Goal: Task Accomplishment & Management: Manage account settings

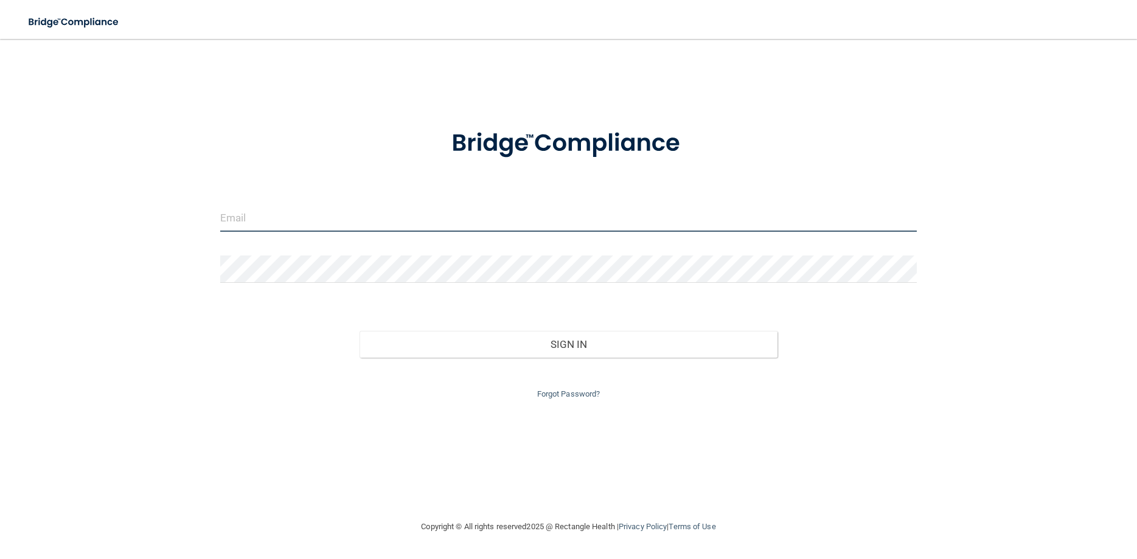
click at [275, 211] on input "email" at bounding box center [568, 217] width 696 height 27
type input "[EMAIL_ADDRESS][DOMAIN_NAME]"
click at [359, 331] on button "Sign In" at bounding box center [568, 344] width 418 height 27
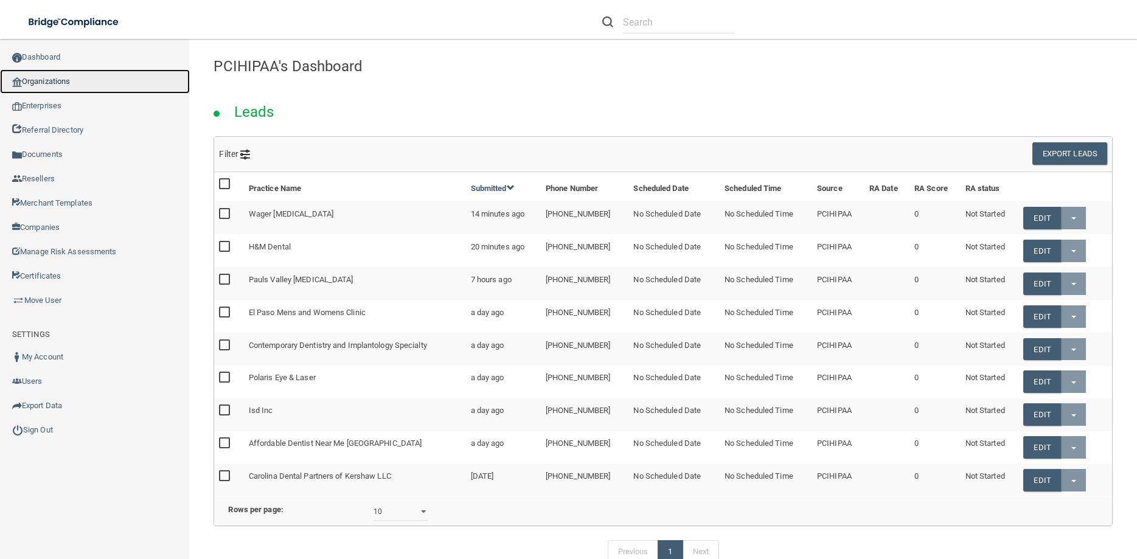
click at [56, 82] on link "Organizations" at bounding box center [95, 81] width 190 height 24
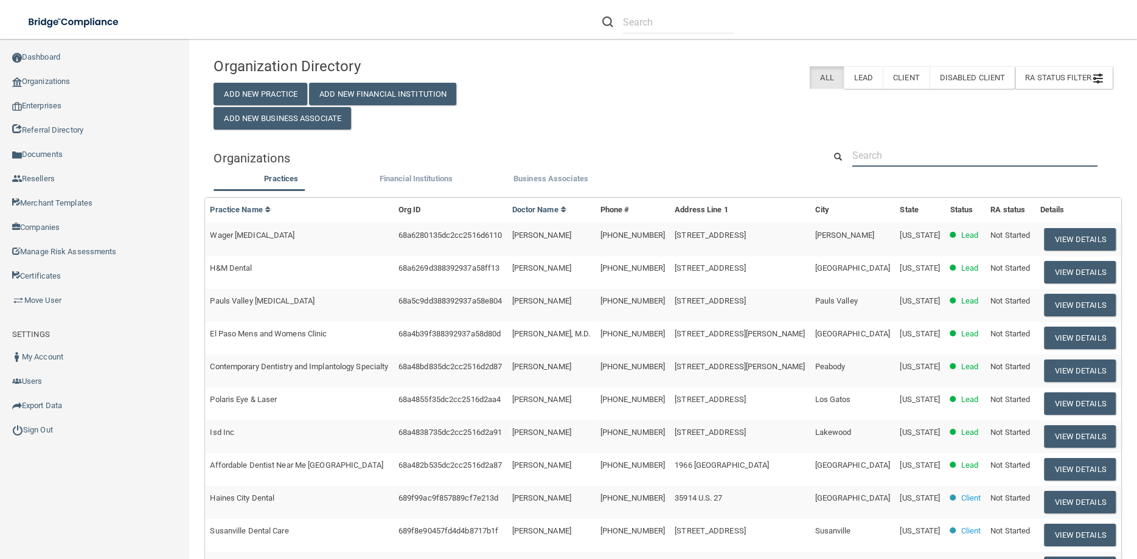
paste input "Advanced Family Dental Care Llc"
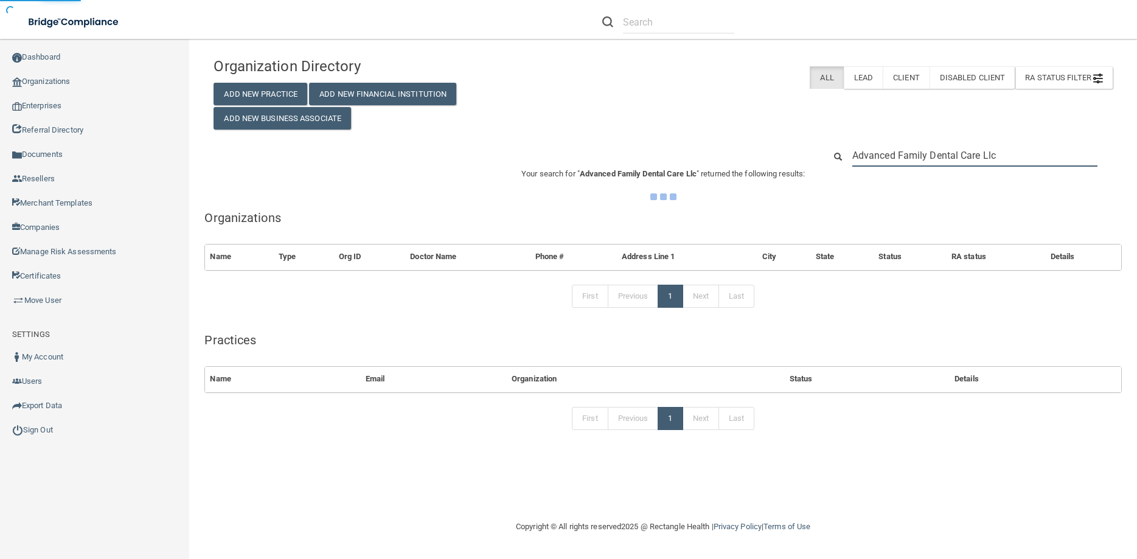
type input "Advanced Family Dental Care Llc"
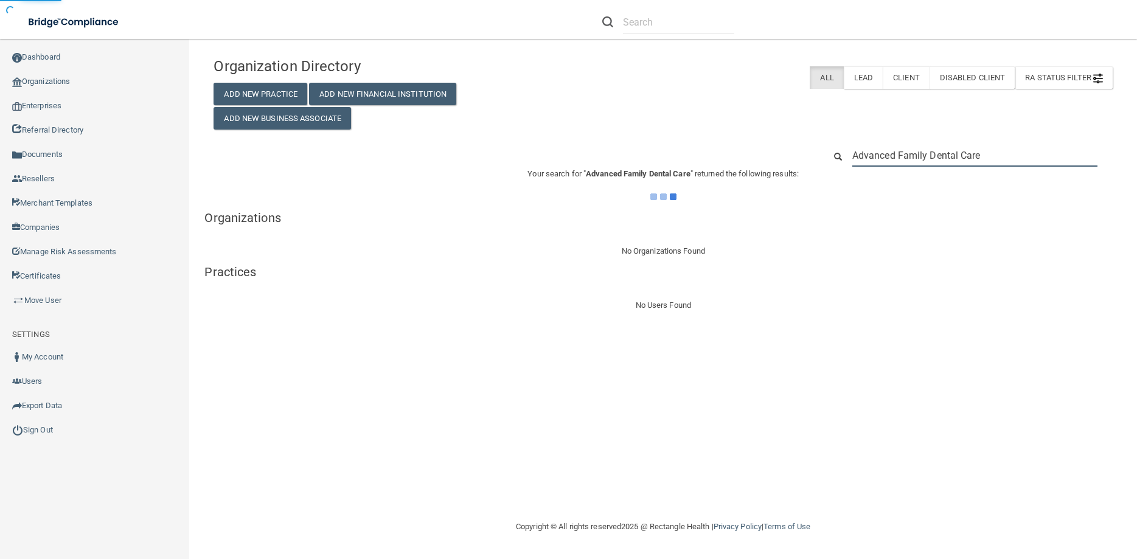
type input "Advanced Family Dental Care"
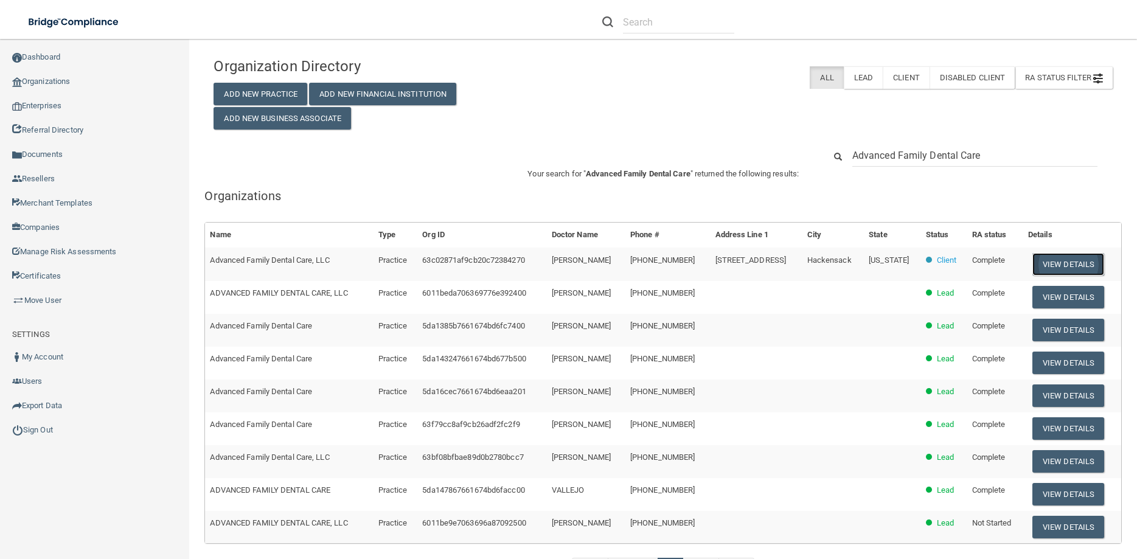
click at [1070, 257] on button "View Details" at bounding box center [1068, 264] width 72 height 23
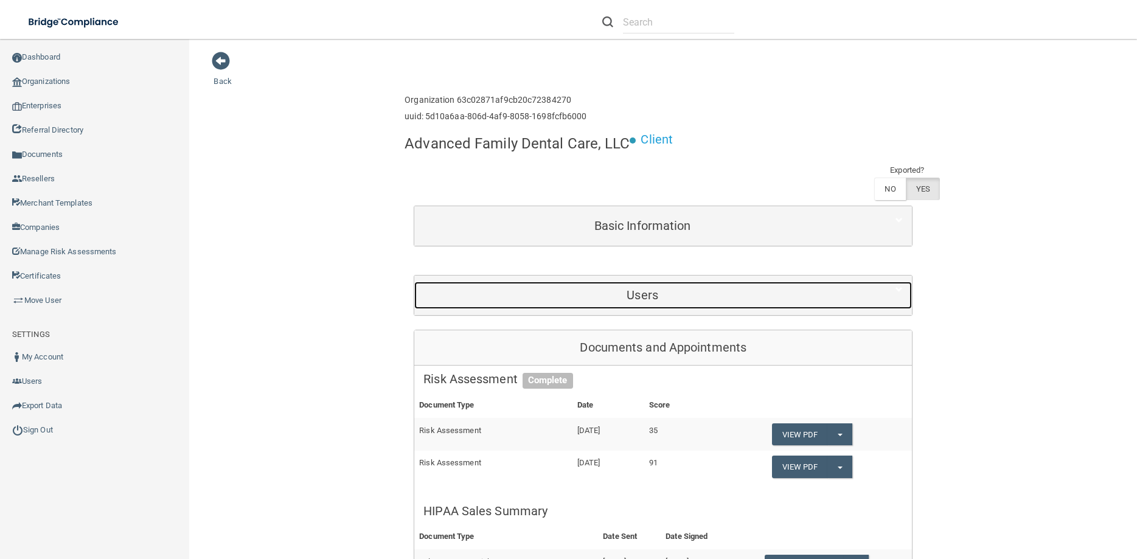
click at [624, 295] on h5 "Users" at bounding box center [642, 294] width 438 height 13
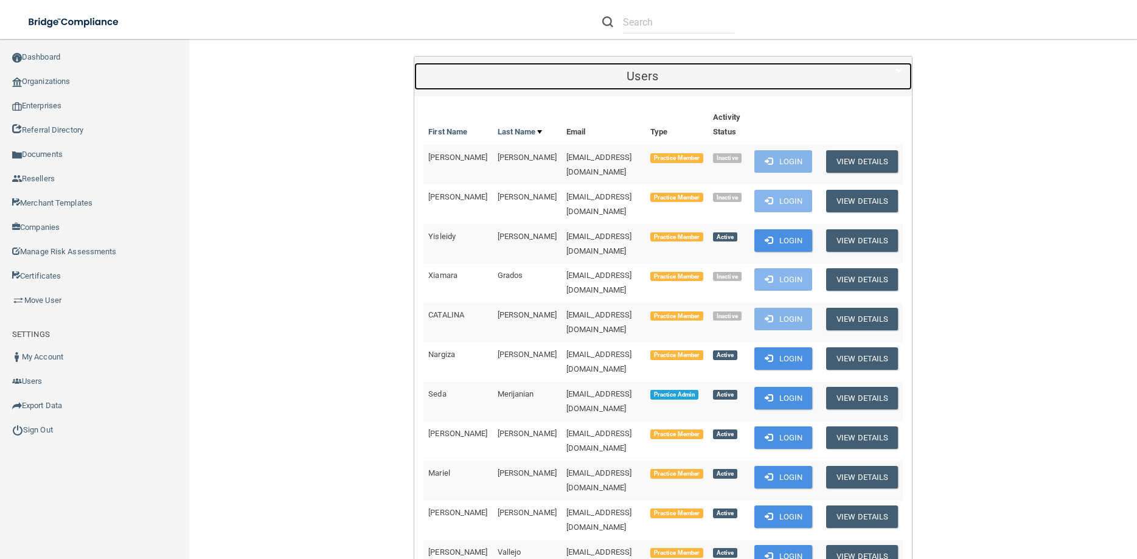
scroll to position [274, 0]
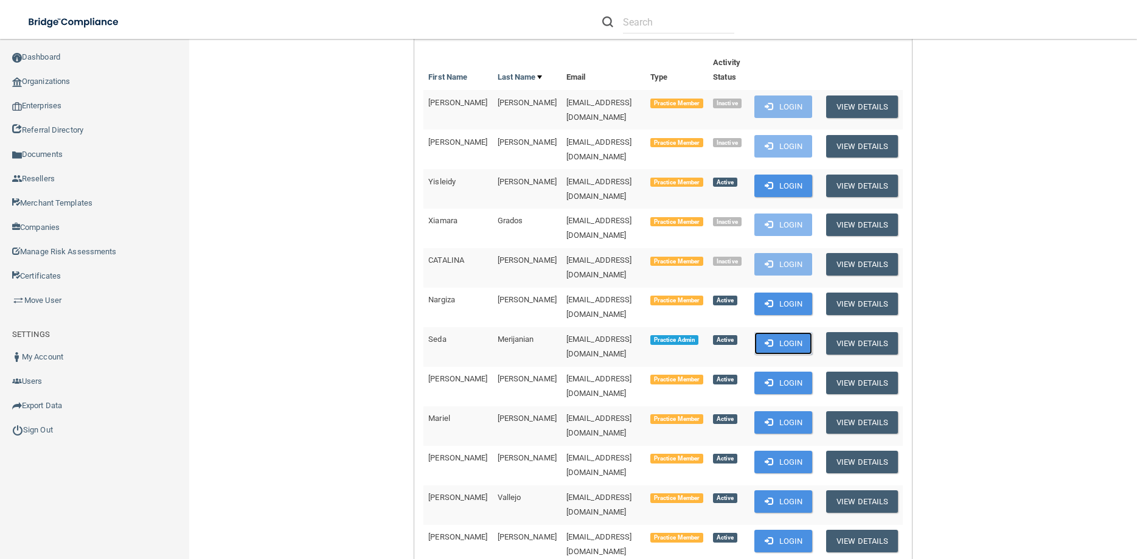
click at [788, 332] on button "Login" at bounding box center [783, 343] width 58 height 23
click at [41, 418] on link "Sign Out" at bounding box center [95, 430] width 190 height 24
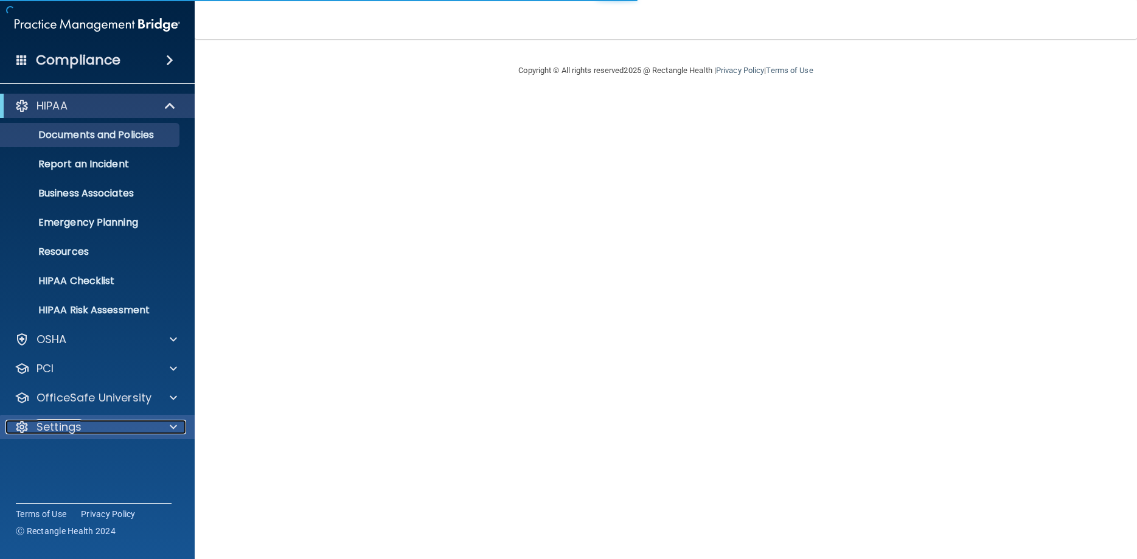
click at [64, 425] on p "Settings" at bounding box center [58, 427] width 45 height 15
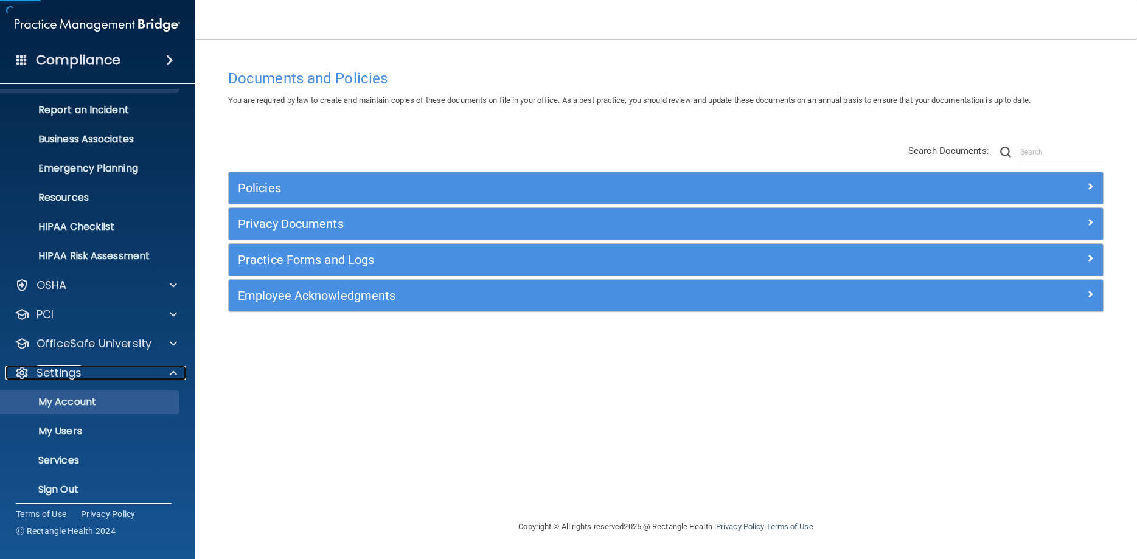
scroll to position [63, 0]
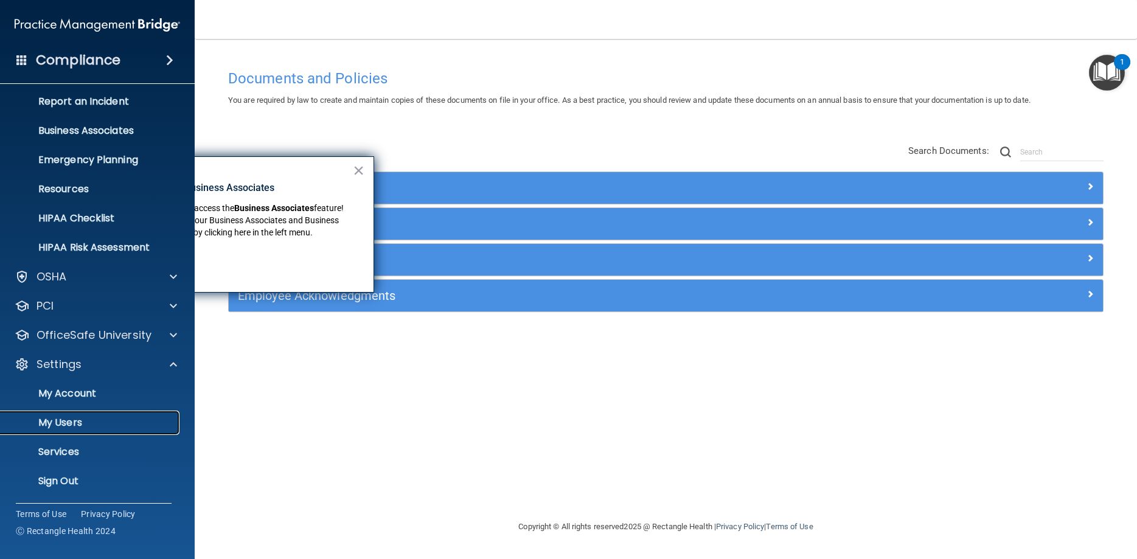
click at [76, 422] on p "My Users" at bounding box center [91, 423] width 166 height 12
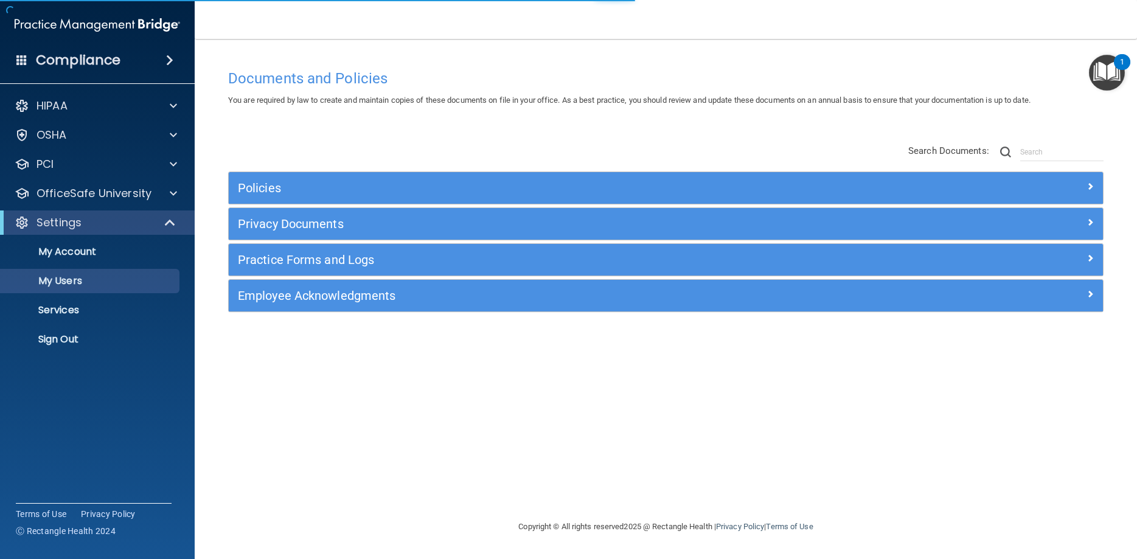
select select "20"
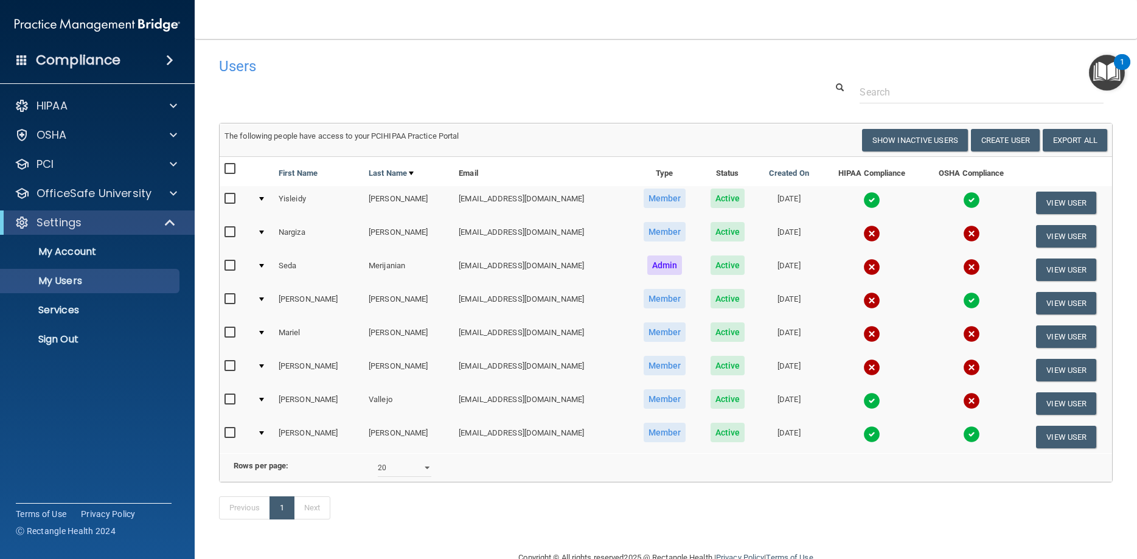
click at [231, 263] on input "checkbox" at bounding box center [231, 266] width 14 height 10
checkbox input "true"
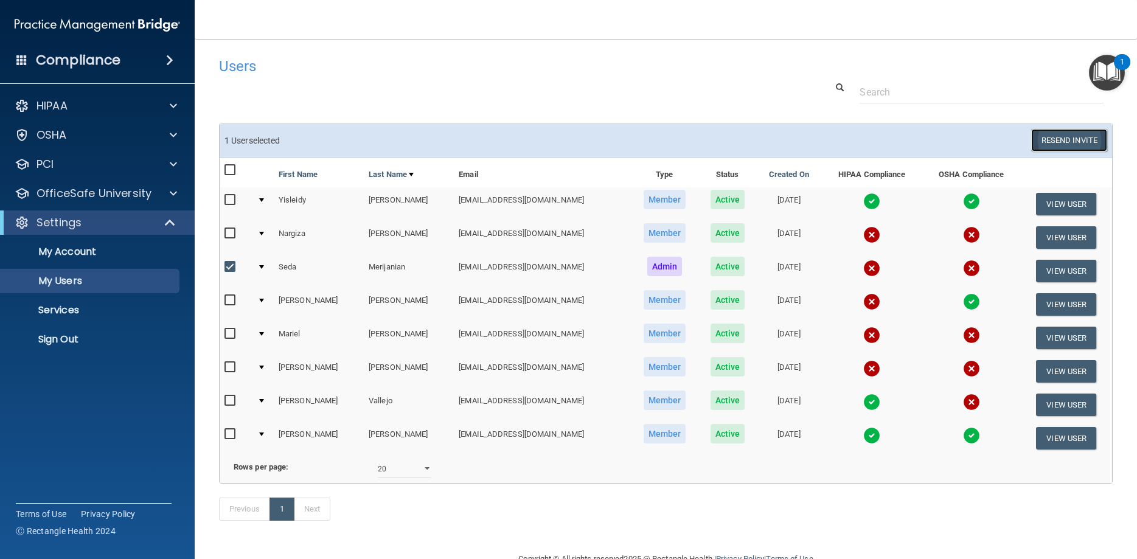
click at [1075, 133] on button "Resend Invite" at bounding box center [1069, 140] width 76 height 23
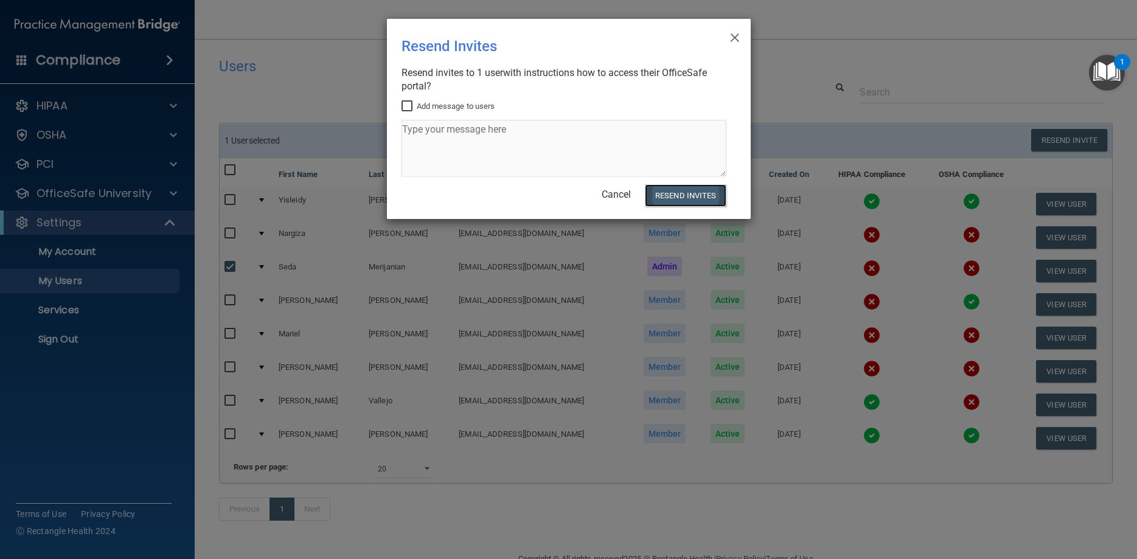
click at [704, 198] on button "Resend Invites" at bounding box center [685, 195] width 81 height 23
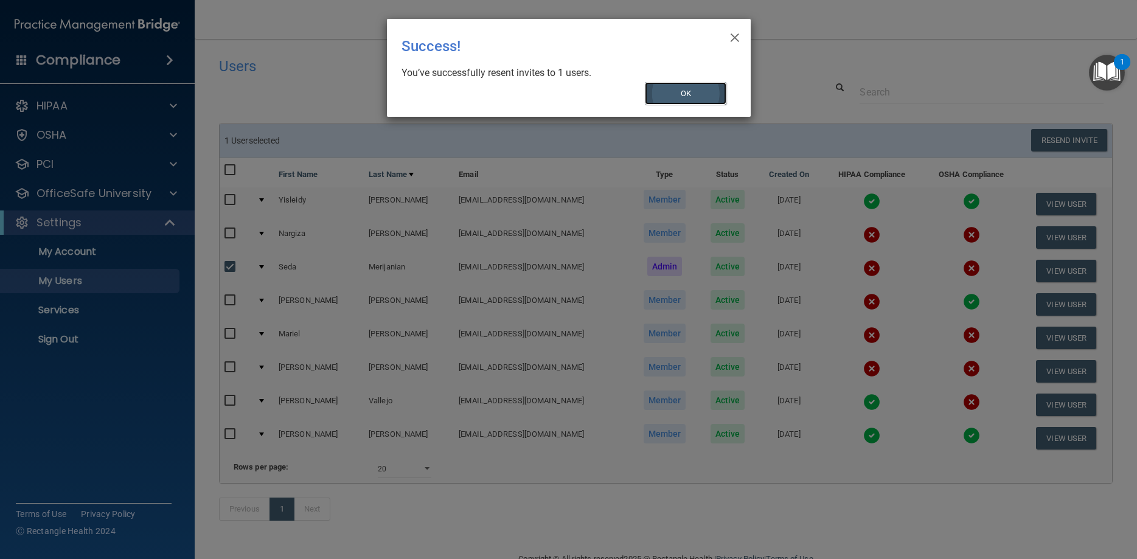
click at [706, 95] on button "OK" at bounding box center [685, 93] width 81 height 23
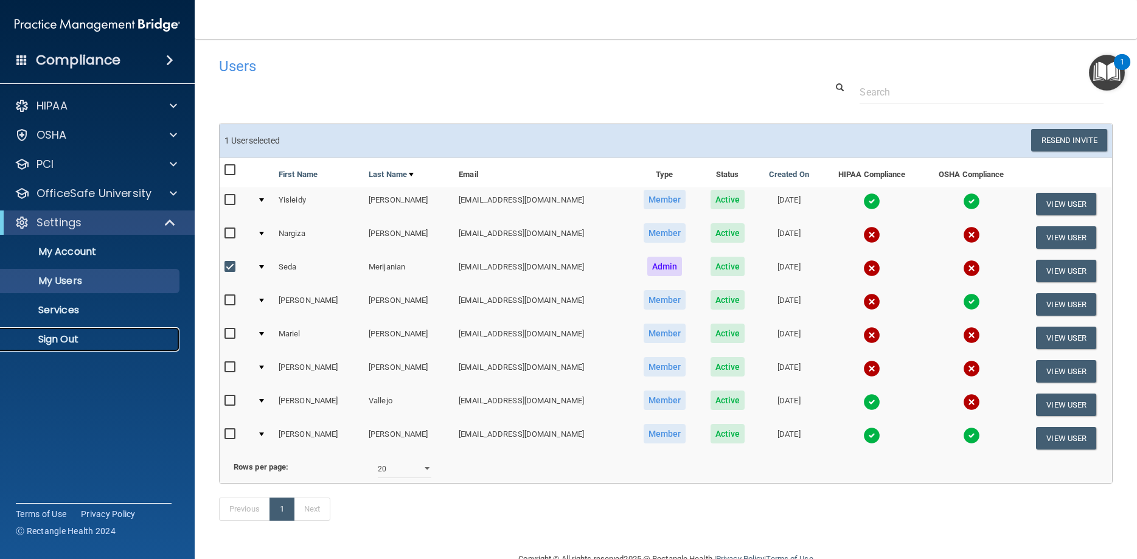
click at [57, 336] on p "Sign Out" at bounding box center [91, 339] width 166 height 12
